Goal: Information Seeking & Learning: Learn about a topic

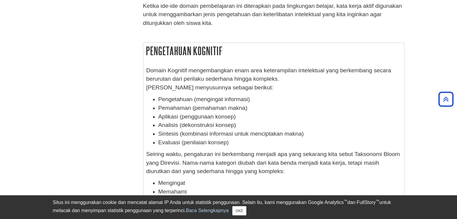
scroll to position [191, 0]
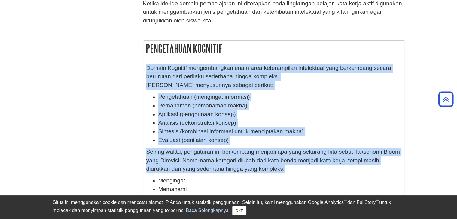
drag, startPoint x: 145, startPoint y: 67, endPoint x: 298, endPoint y: 173, distance: 186.2
click at [298, 173] on div "Domain Kognitif mengembangkan enam area keterampilan intelektual yang berkemban…" at bounding box center [273, 148] width 261 height 174
click at [255, 148] on div "Domain Kognitif mengembangkan enam area keterampilan intelektual yang berkemban…" at bounding box center [273, 148] width 255 height 168
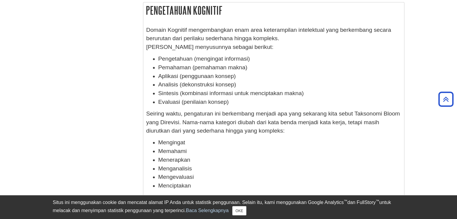
scroll to position [226, 0]
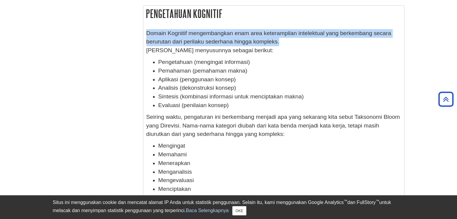
drag, startPoint x: 144, startPoint y: 31, endPoint x: 287, endPoint y: 41, distance: 142.7
click at [287, 41] on div "Domain Kognitif mengembangkan enam area keterampilan intelektual yang berkemban…" at bounding box center [273, 113] width 261 height 174
click at [233, 38] on p "Domain Kognitif mengembangkan enam area keterampilan intelektual yang berkemban…" at bounding box center [273, 42] width 255 height 26
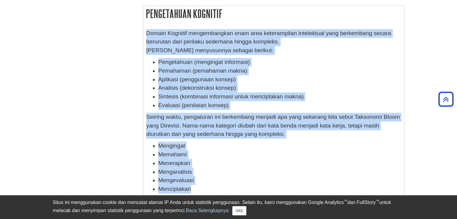
drag, startPoint x: 144, startPoint y: 31, endPoint x: 252, endPoint y: 191, distance: 192.4
click at [252, 191] on div "Domain Kognitif mengembangkan enam area keterampilan intelektual yang berkemban…" at bounding box center [273, 113] width 261 height 174
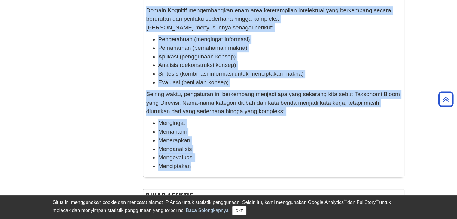
scroll to position [251, 0]
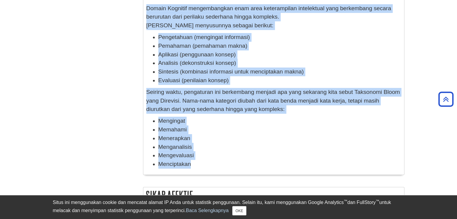
copy div "Domain Kognitif mengembangkan enam area keterampilan intelektual yang berkemban…"
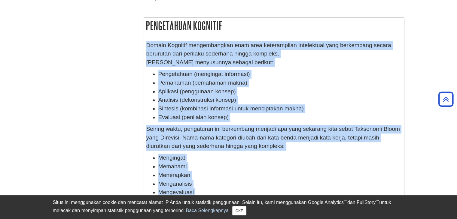
scroll to position [212, 0]
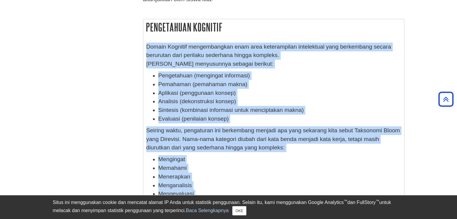
click at [170, 51] on p "Domain Kognitif mengembangkan enam area keterampilan intelektual yang berkemban…" at bounding box center [273, 56] width 255 height 26
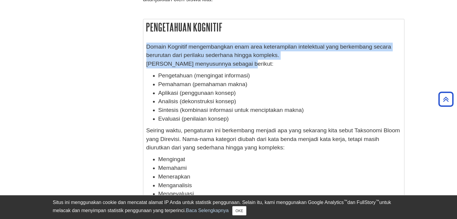
drag, startPoint x: 145, startPoint y: 46, endPoint x: 291, endPoint y: 68, distance: 148.0
click at [291, 68] on div "Domain Kognitif mengembangkan enam area keterampilan intelektual yang berkemban…" at bounding box center [273, 127] width 261 height 174
copy p "Domain Kognitif mengembangkan enam area keterampilan intelektual yang berkemban…"
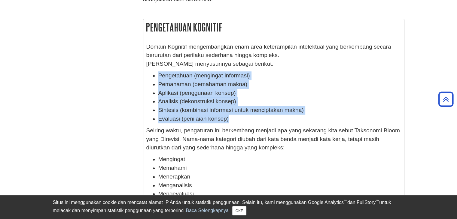
drag, startPoint x: 157, startPoint y: 75, endPoint x: 253, endPoint y: 119, distance: 106.6
click at [253, 119] on ul "Pengetahuan (mengingat informasi) Pemahaman (pemahaman makna) Aplikasi (penggun…" at bounding box center [273, 98] width 255 height 52
copy ul "Pengetahuan (mengingat informasi) Pemahaman (pemahaman makna) Aplikasi (penggun…"
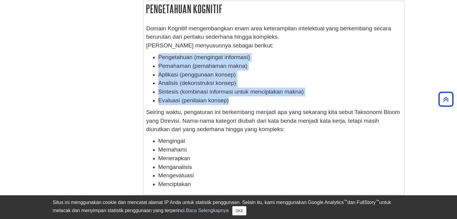
scroll to position [234, 0]
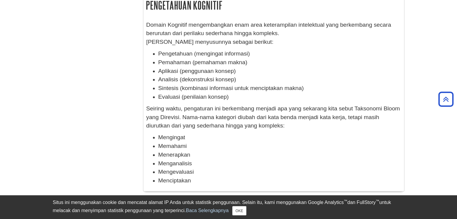
click at [337, 110] on font "Seiring waktu, pengaturan ini berkembang menjadi apa yang sekarang kita sebut T…" at bounding box center [273, 117] width 254 height 24
drag, startPoint x: 237, startPoint y: 112, endPoint x: 196, endPoint y: 119, distance: 41.5
click at [196, 119] on font "Seiring waktu, pengaturan ini berkembang menjadi apa yang sekarang kita sebut T…" at bounding box center [273, 117] width 254 height 24
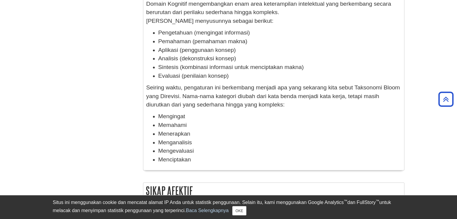
scroll to position [256, 0]
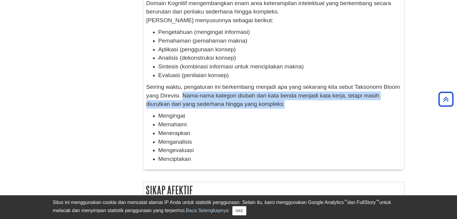
drag, startPoint x: 183, startPoint y: 95, endPoint x: 284, endPoint y: 103, distance: 101.6
click at [284, 103] on font "Seiring waktu, pengaturan ini berkembang menjadi apa yang sekarang kita sebut T…" at bounding box center [273, 96] width 254 height 24
copy font "Nama-nama kategori diubah dari kata benda menjadi kata kerja, tetapi masih diur…"
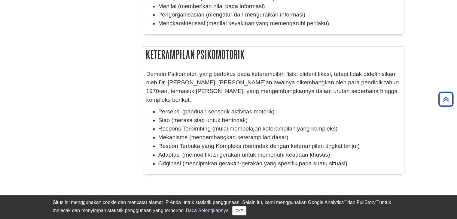
scroll to position [602, 0]
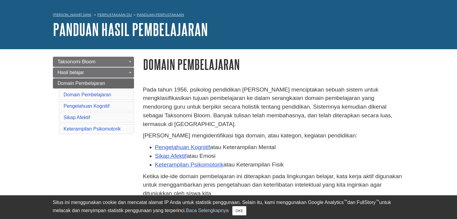
scroll to position [18, 0]
drag, startPoint x: 242, startPoint y: 90, endPoint x: 275, endPoint y: 90, distance: 32.5
click at [275, 90] on font "Pada tahun 1956, psikolog pendidikan [PERSON_NAME] menciptakan sebuah sistem un…" at bounding box center [268, 107] width 250 height 41
copy font "Dr. Benjamin"
